Goal: Task Accomplishment & Management: Manage account settings

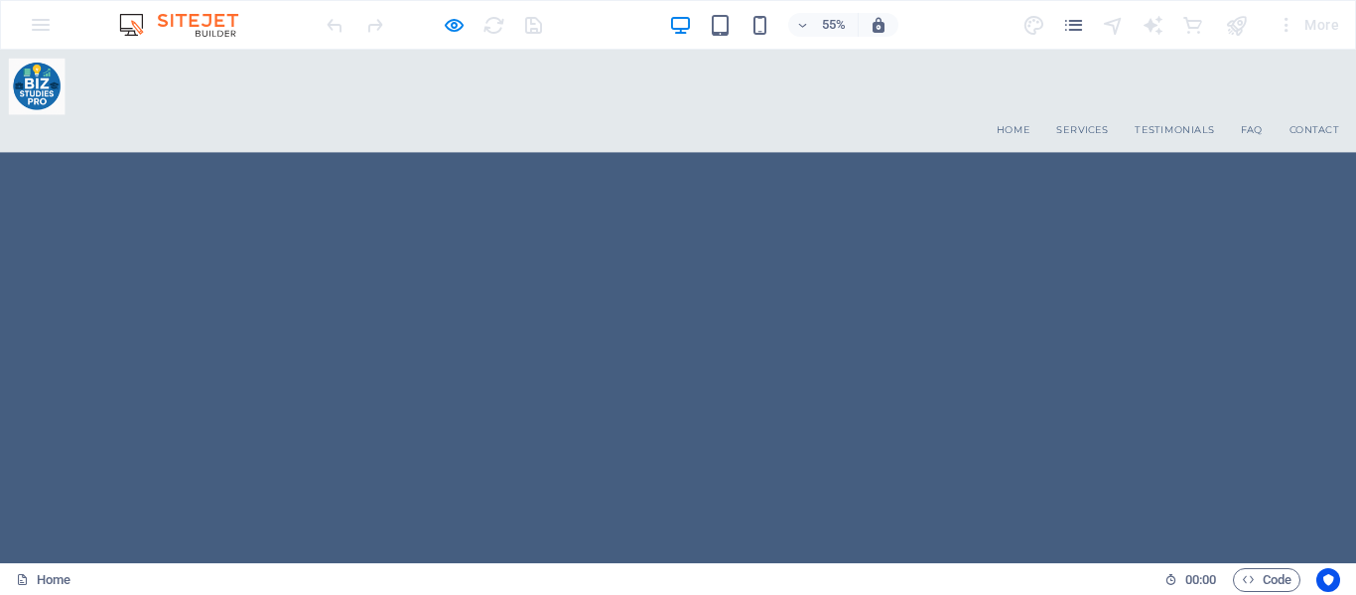
click at [47, 110] on img at bounding box center [67, 117] width 102 height 102
click at [431, 183] on img "1/1" at bounding box center [1226, 183] width 2328 height 0
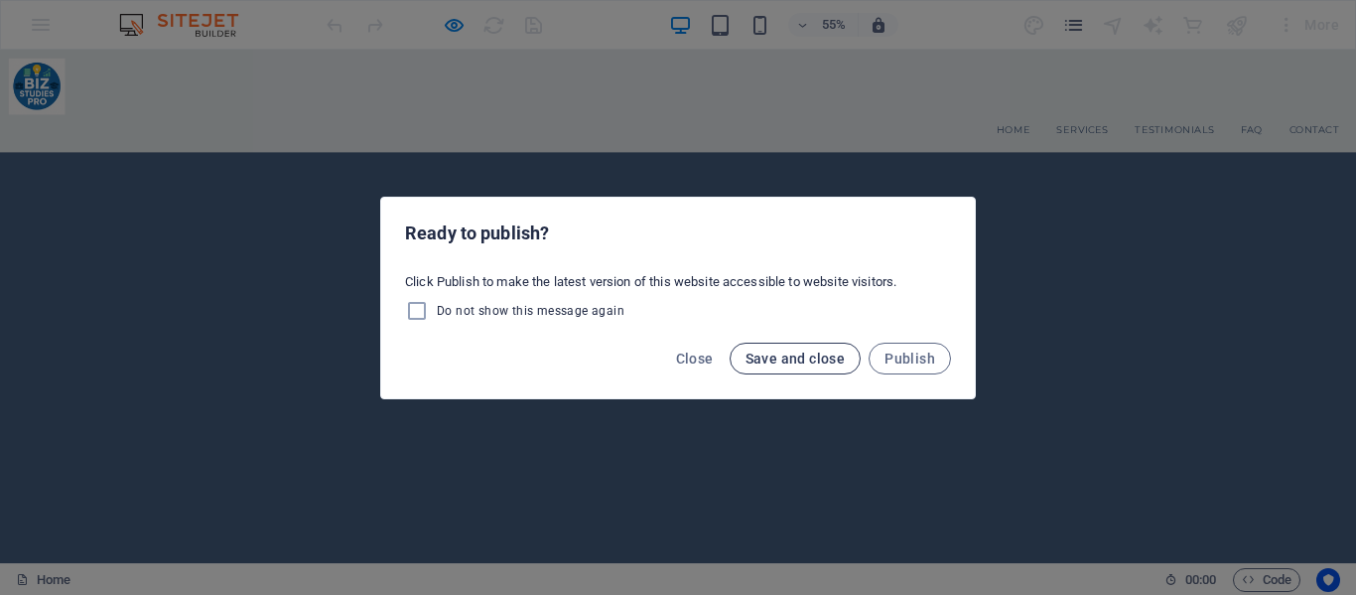
click at [785, 355] on span "Save and close" at bounding box center [796, 358] width 100 height 16
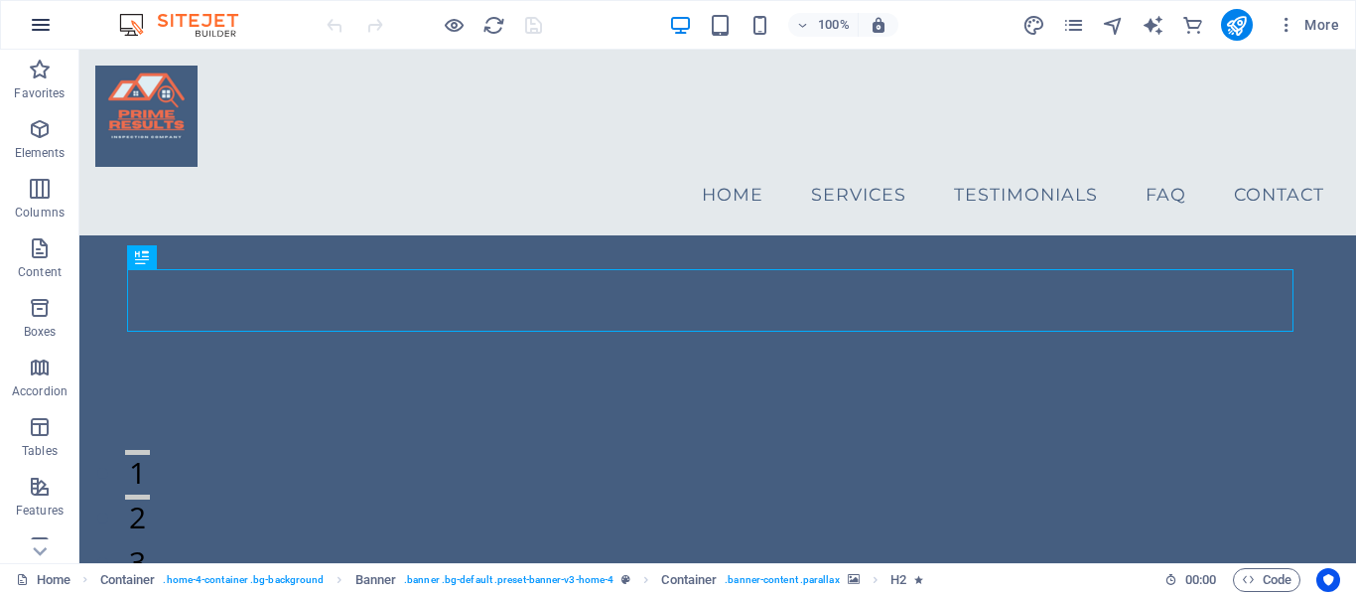
click at [43, 25] on icon "button" at bounding box center [41, 25] width 24 height 24
